Goal: Task Accomplishment & Management: Manage account settings

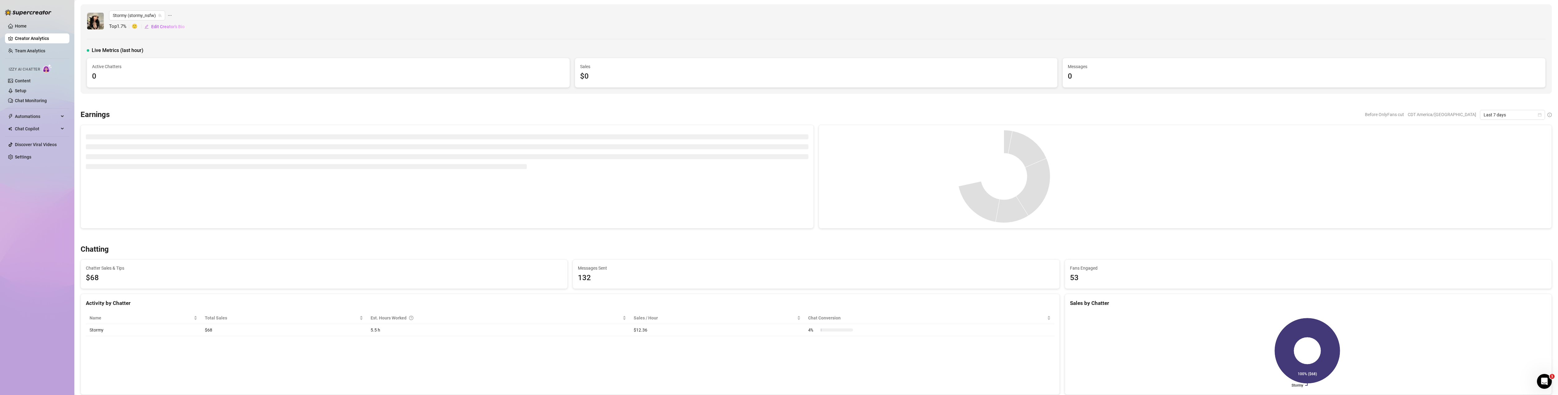
click at [11, 237] on div "Home Creator Analytics Team Analytics Izzy AI Chatter Content Setup Chat Monito…" at bounding box center [37, 195] width 64 height 390
click at [47, 115] on span "Automations" at bounding box center [37, 117] width 44 height 10
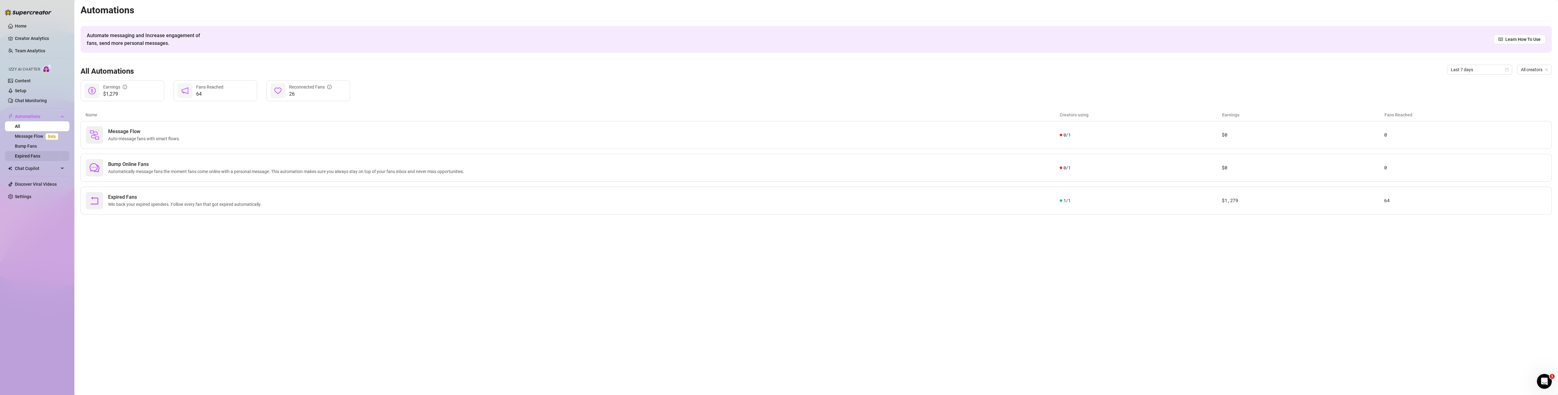
click at [38, 154] on link "Expired Fans" at bounding box center [27, 156] width 25 height 5
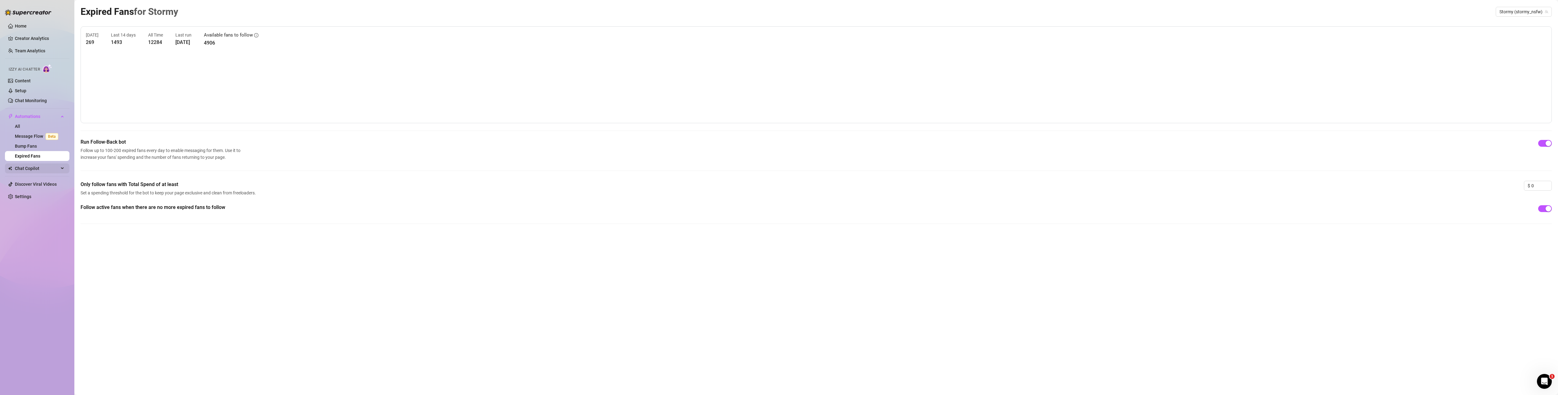
click at [27, 168] on span "Chat Copilot" at bounding box center [37, 169] width 44 height 10
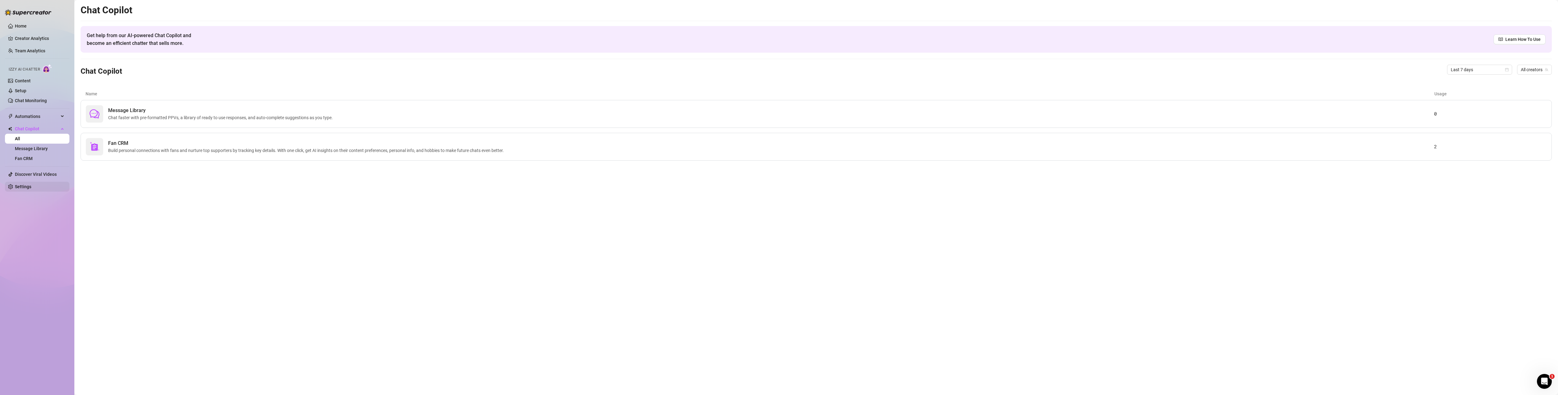
click at [23, 187] on link "Settings" at bounding box center [23, 186] width 16 height 5
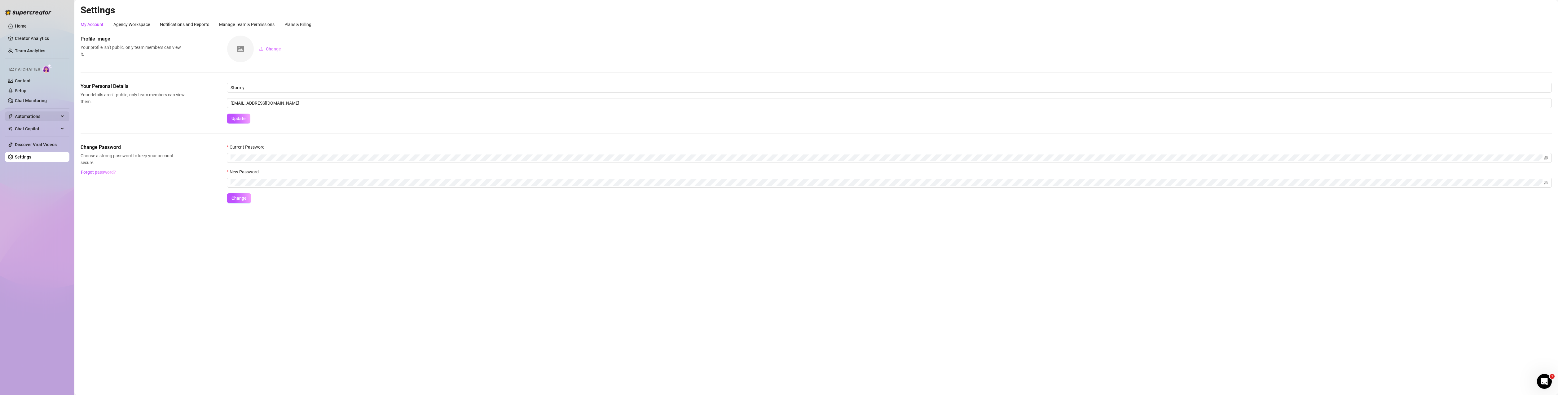
click at [29, 116] on span "Automations" at bounding box center [37, 117] width 44 height 10
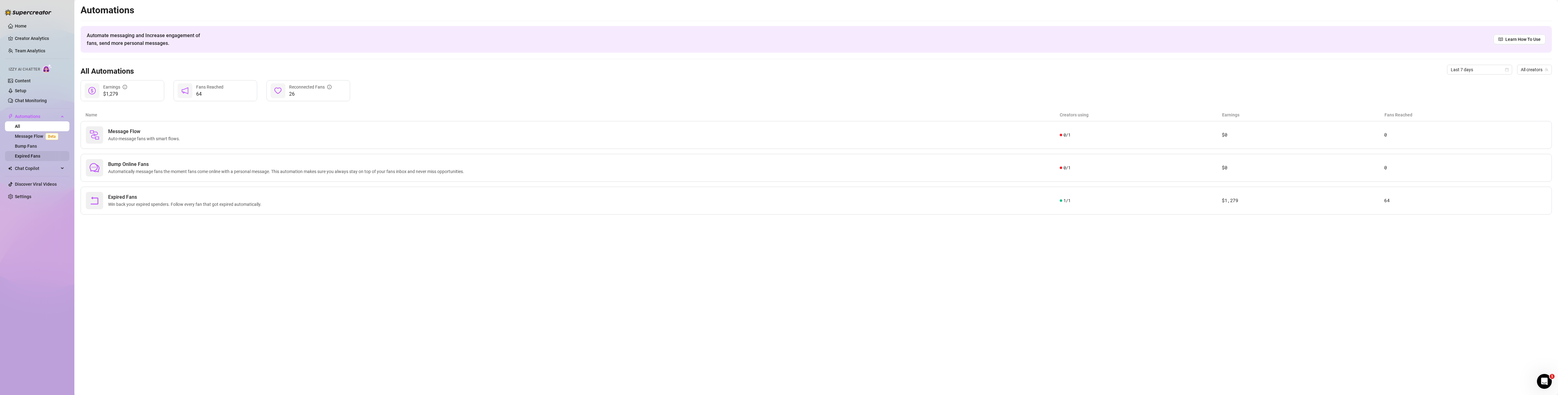
click at [33, 156] on link "Expired Fans" at bounding box center [27, 156] width 25 height 5
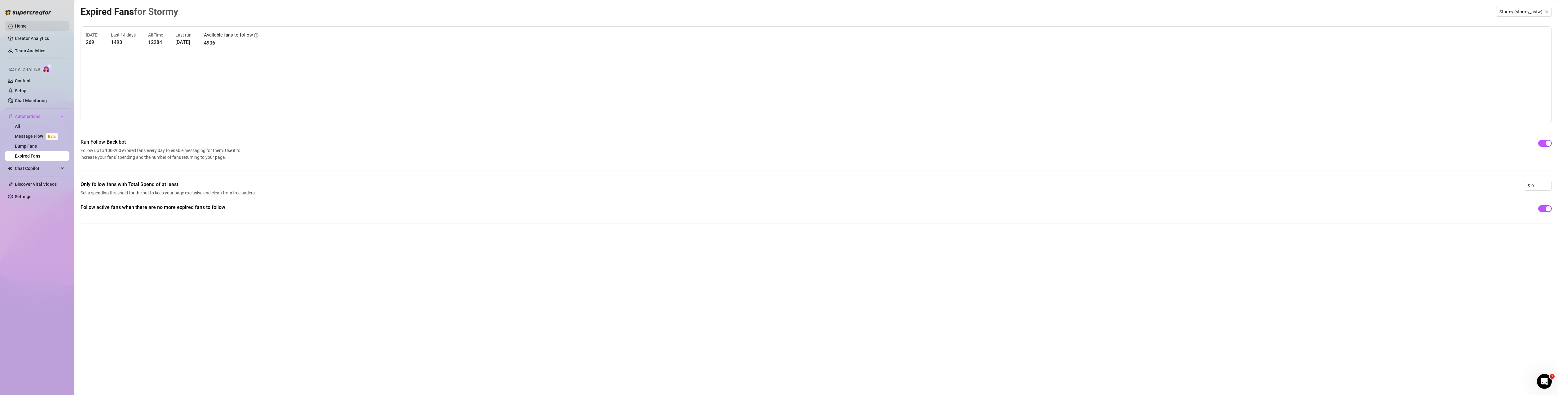
click at [23, 24] on link "Home" at bounding box center [21, 26] width 12 height 5
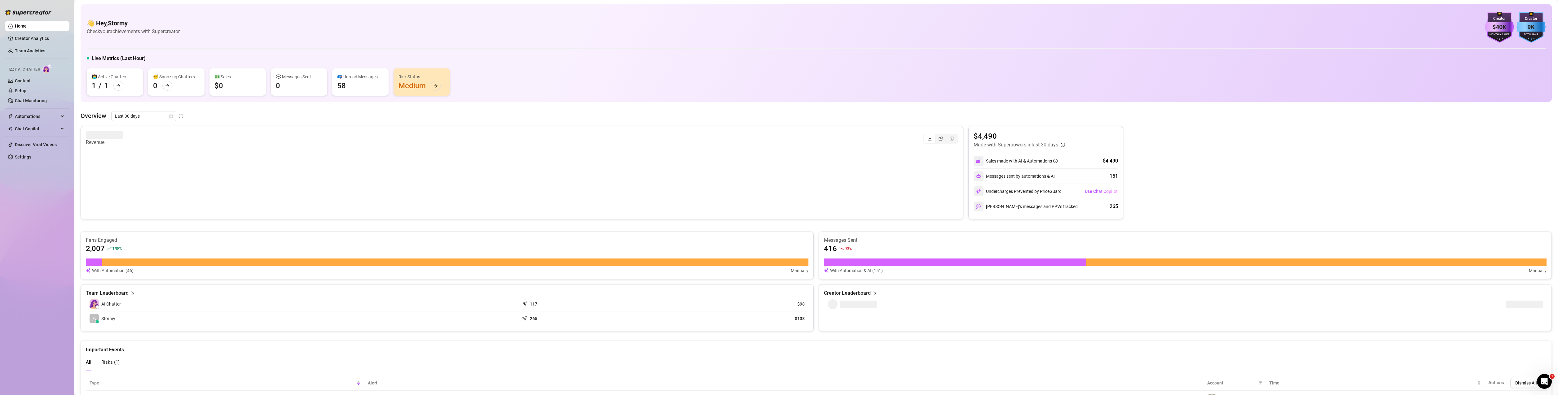
click at [1496, 20] on div "Creator" at bounding box center [1499, 19] width 29 height 6
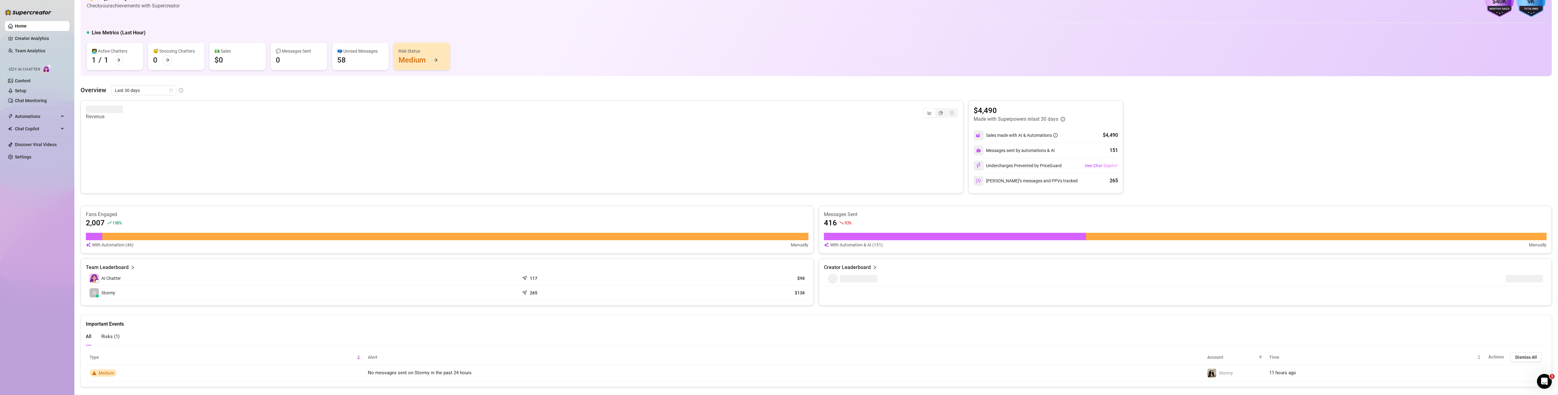
scroll to position [36, 0]
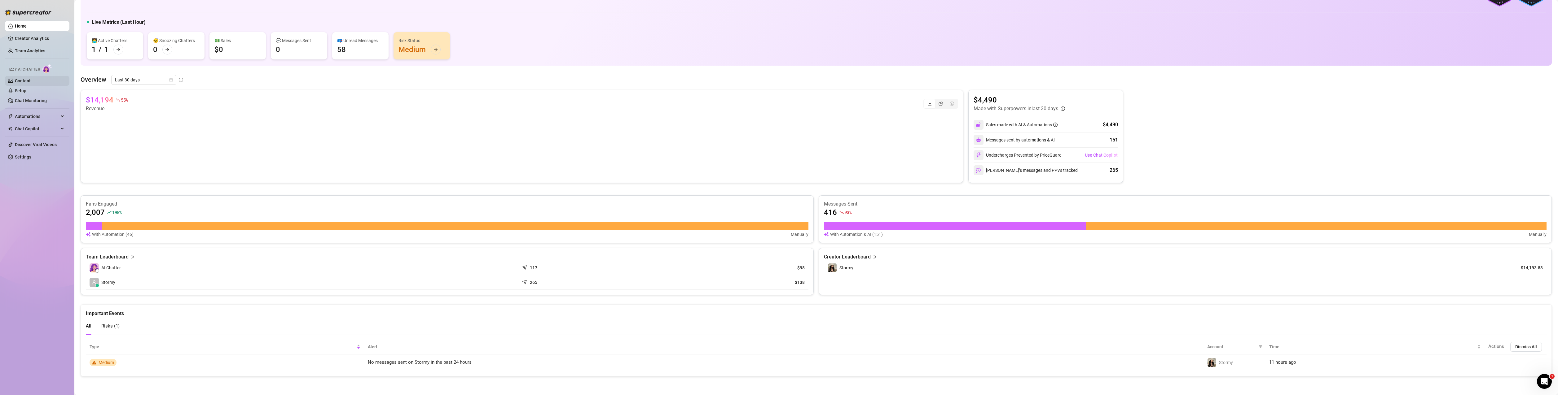
click at [31, 83] on link "Content" at bounding box center [23, 80] width 16 height 5
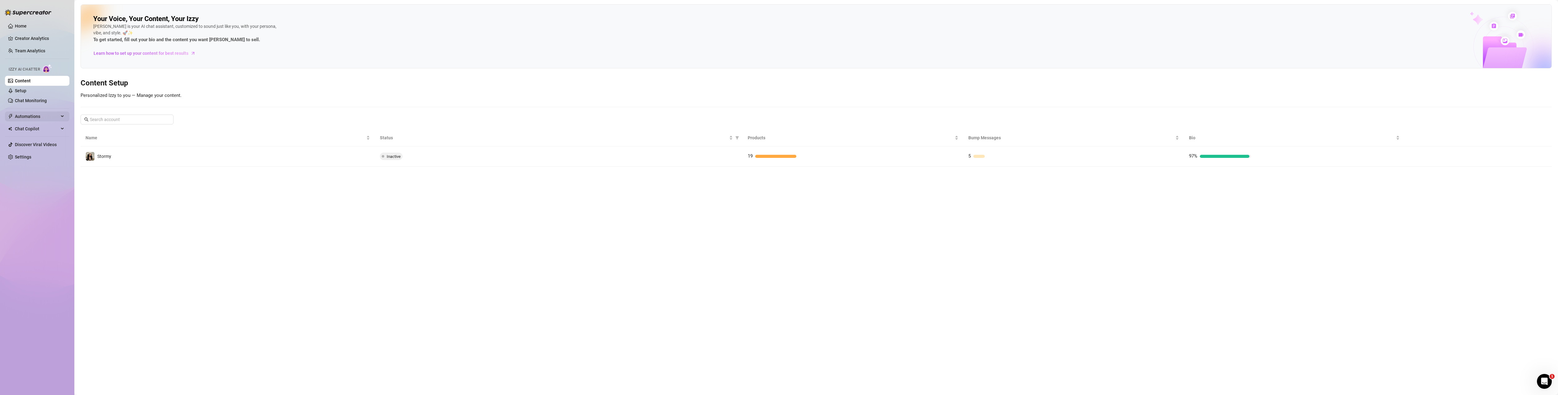
click at [34, 117] on span "Automations" at bounding box center [37, 117] width 44 height 10
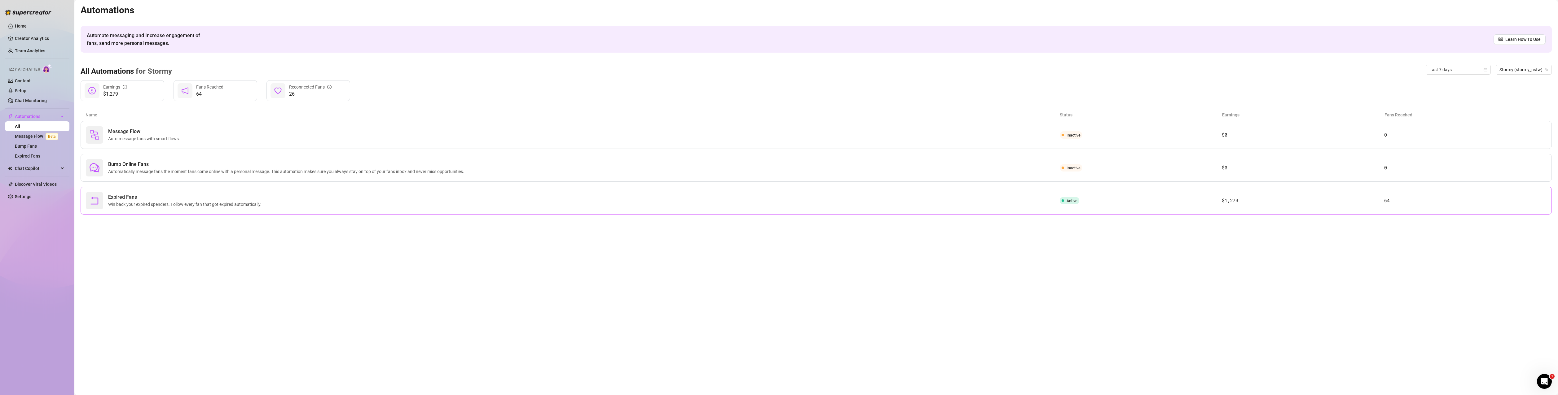
click at [143, 208] on div "Expired Fans Win back your expired spenders. Follow every fan that got expired …" at bounding box center [573, 200] width 974 height 17
